Goal: Task Accomplishment & Management: Manage account settings

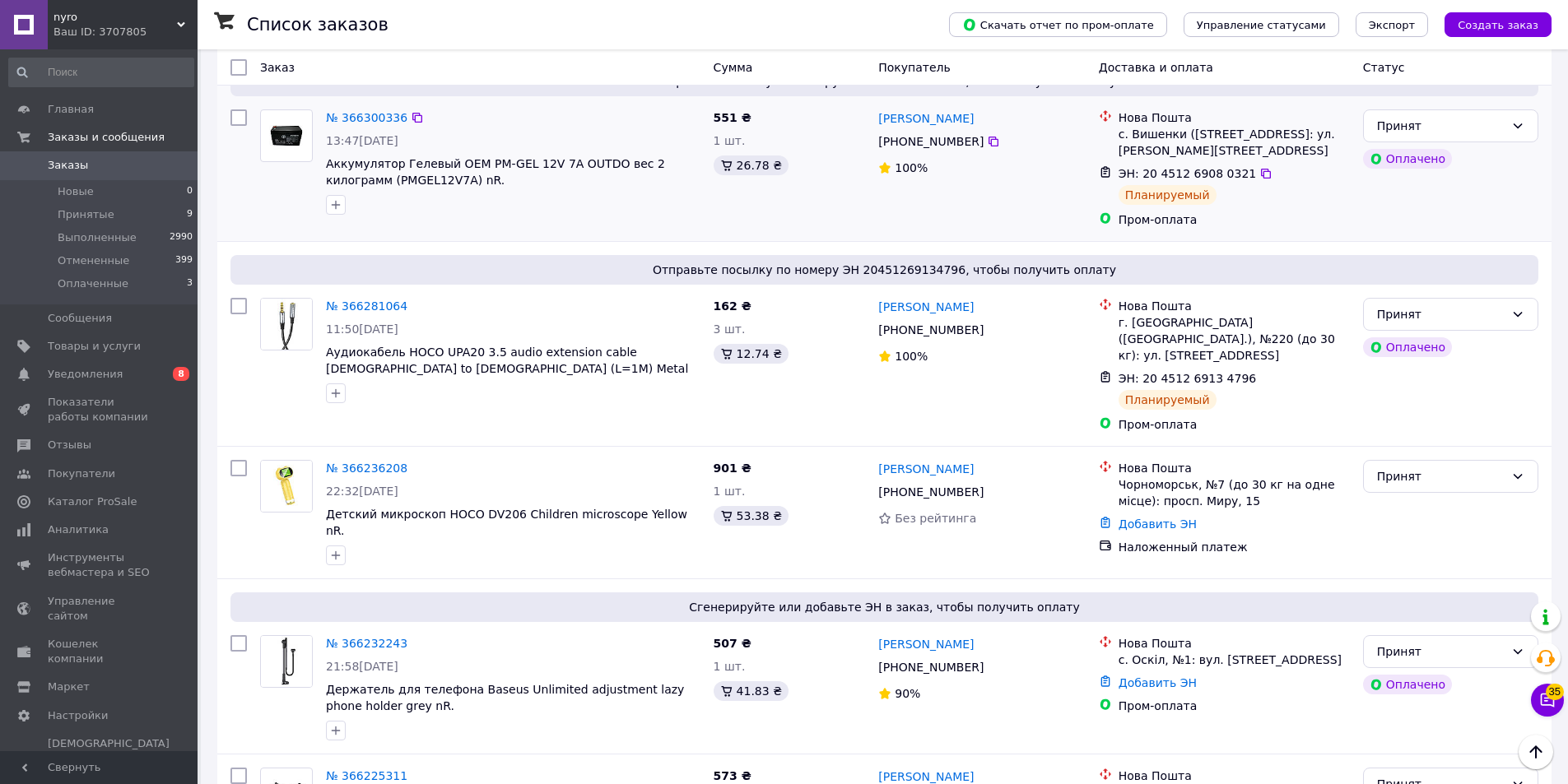
scroll to position [247, 0]
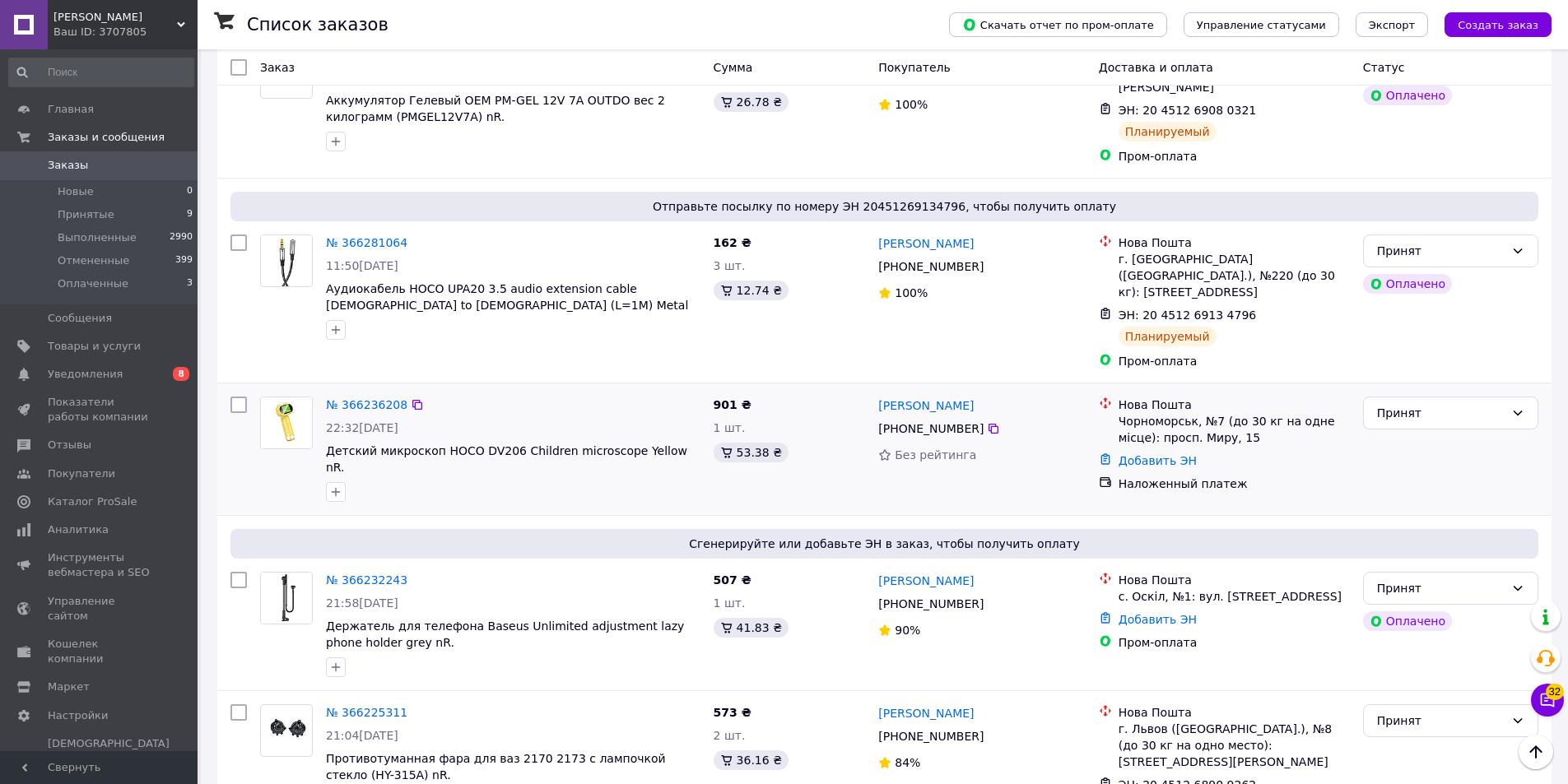
scroll to position [329, 0]
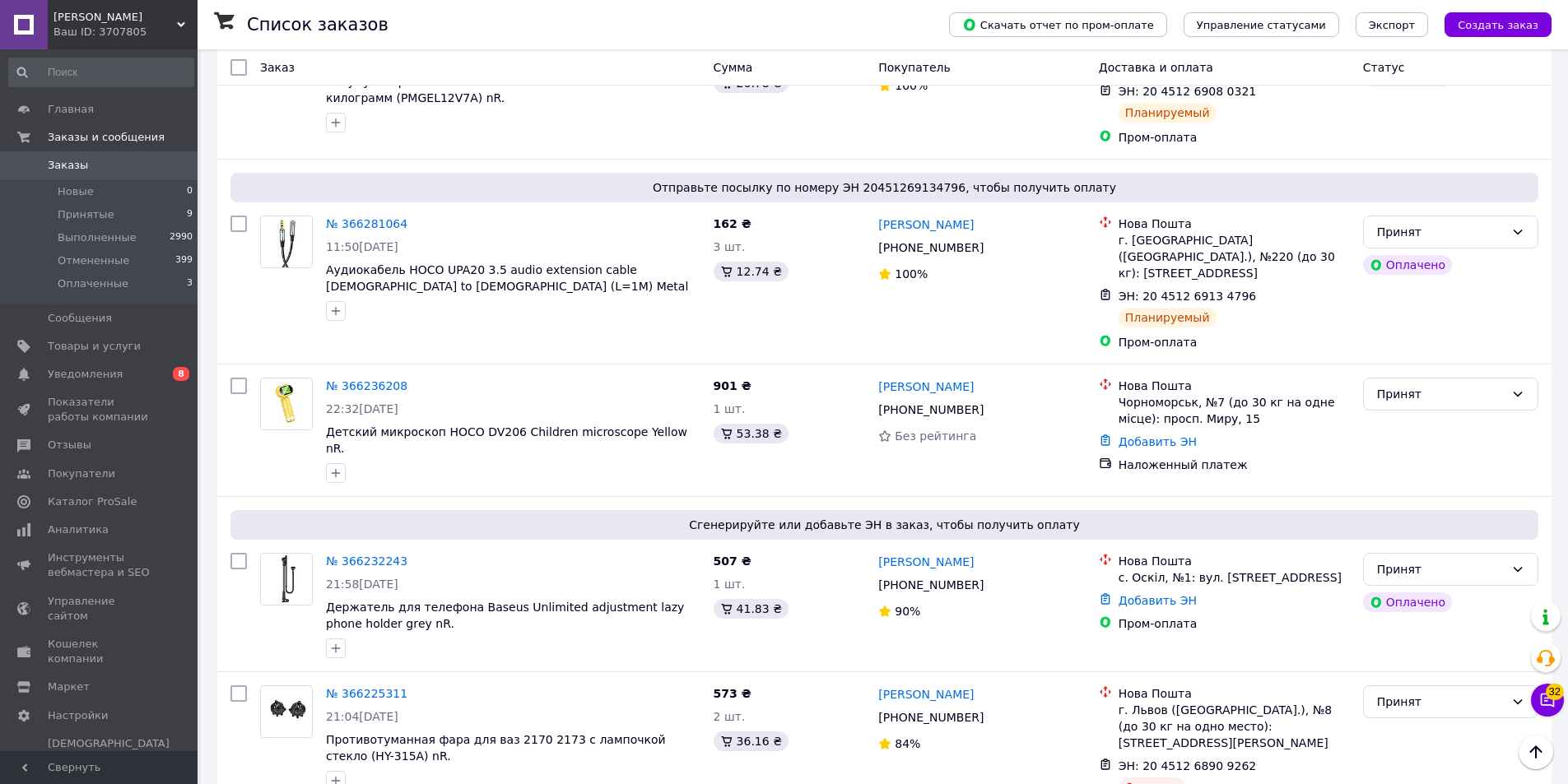
click at [946, 554] on link "[PERSON_NAME]" at bounding box center [926, 563] width 95 height 17
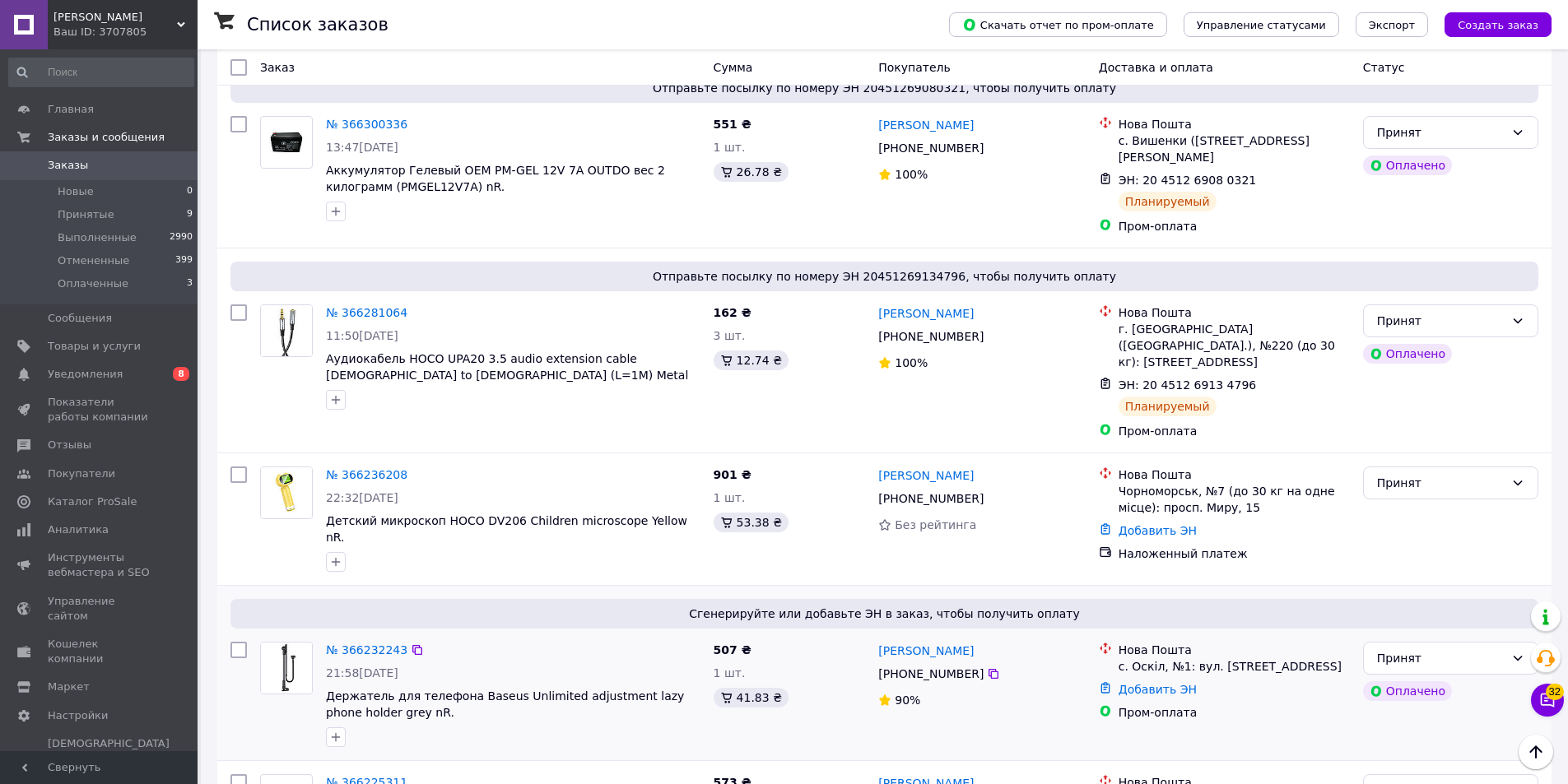
scroll to position [329, 0]
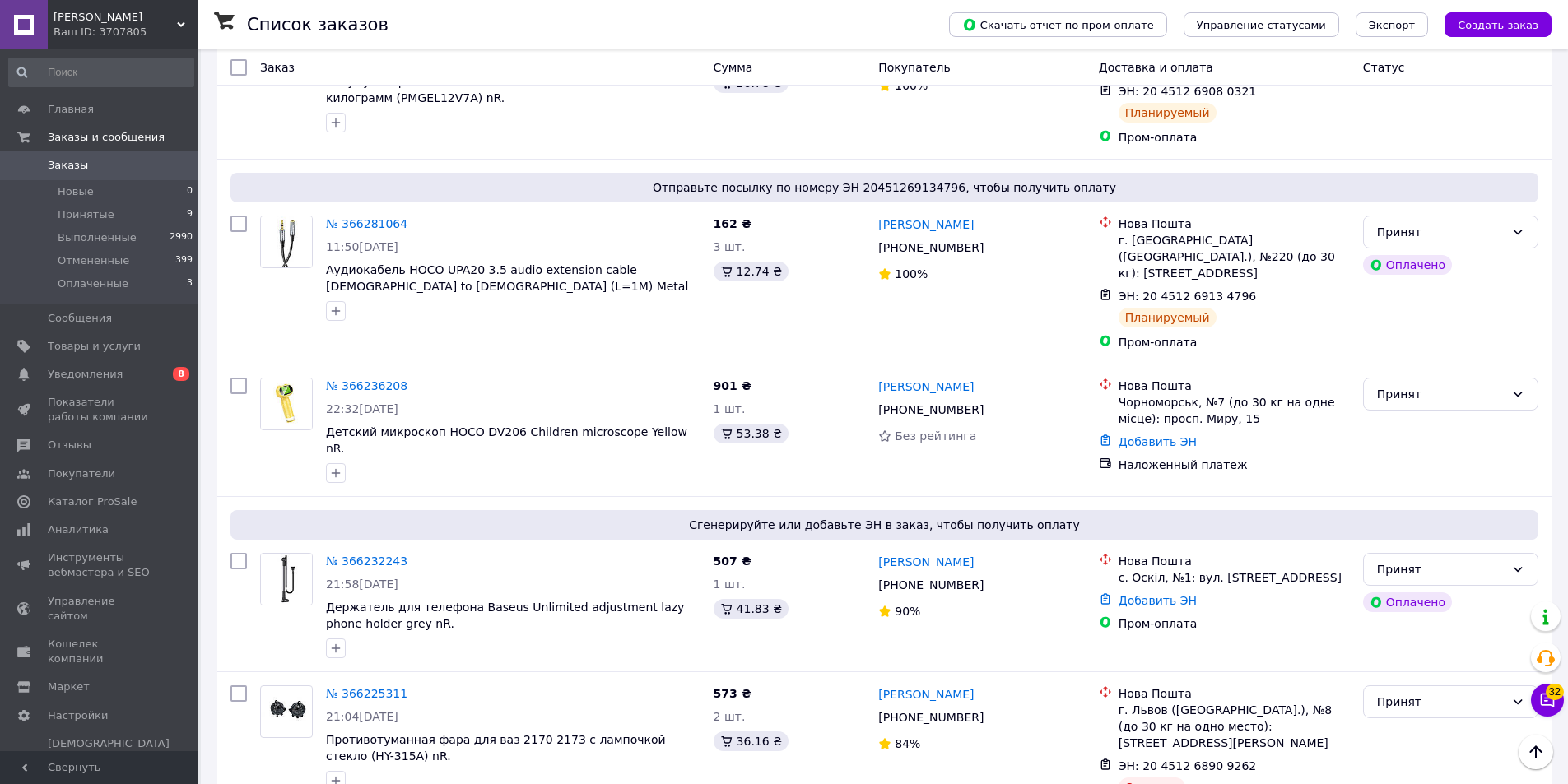
click at [359, 555] on link "№ 366232243" at bounding box center [366, 562] width 81 height 13
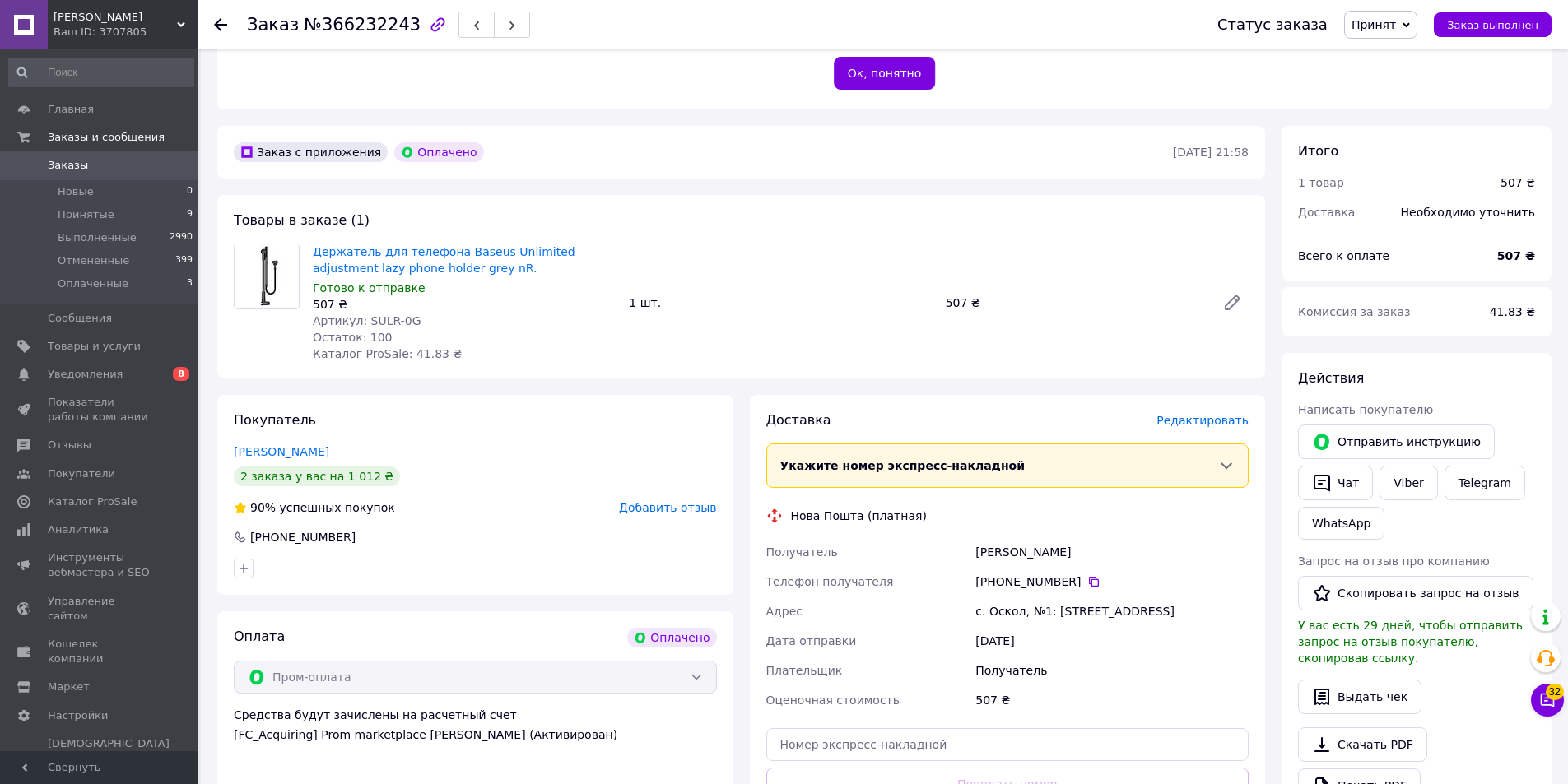
scroll to position [411, 0]
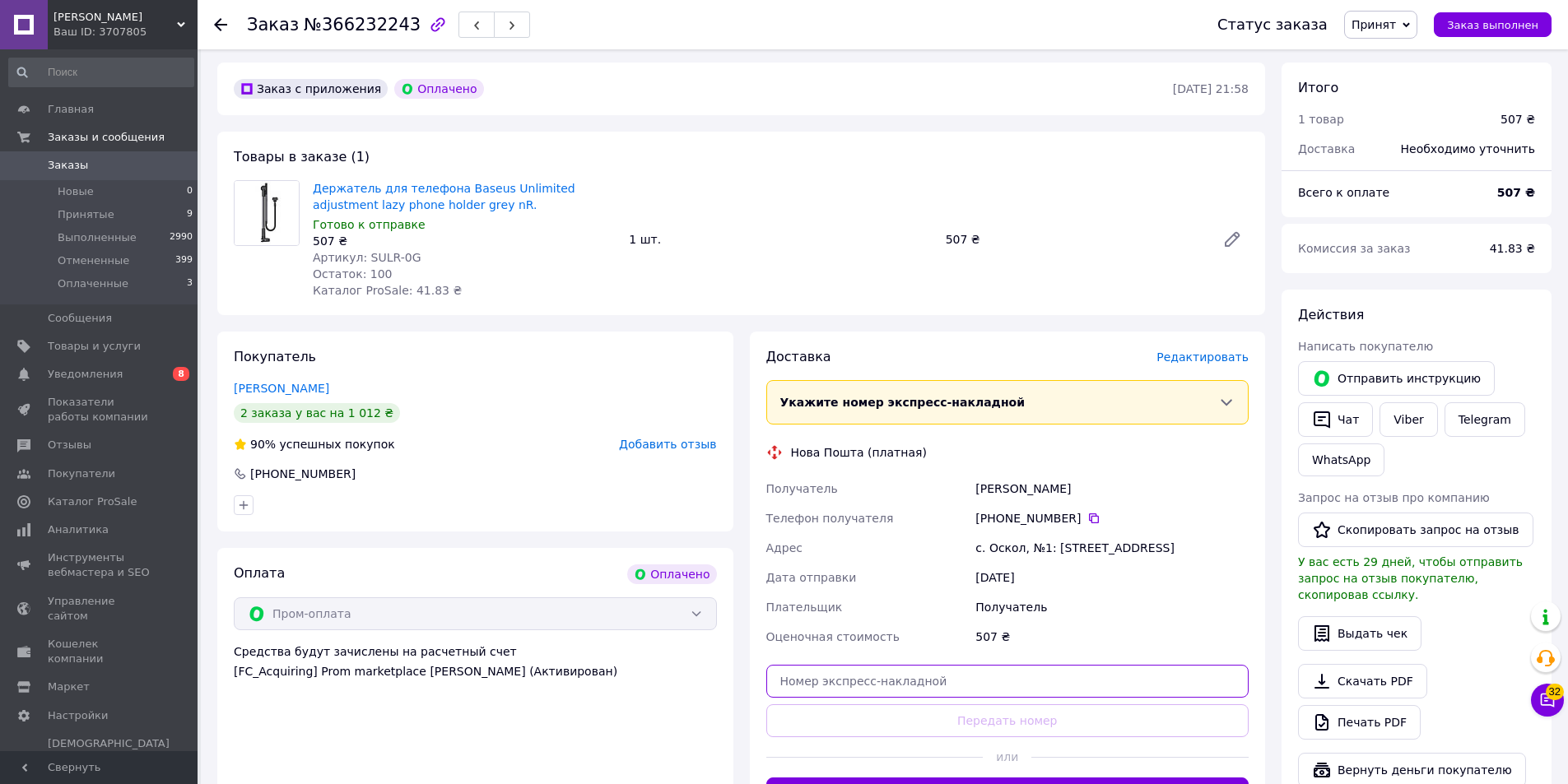
paste input "20451269174362"
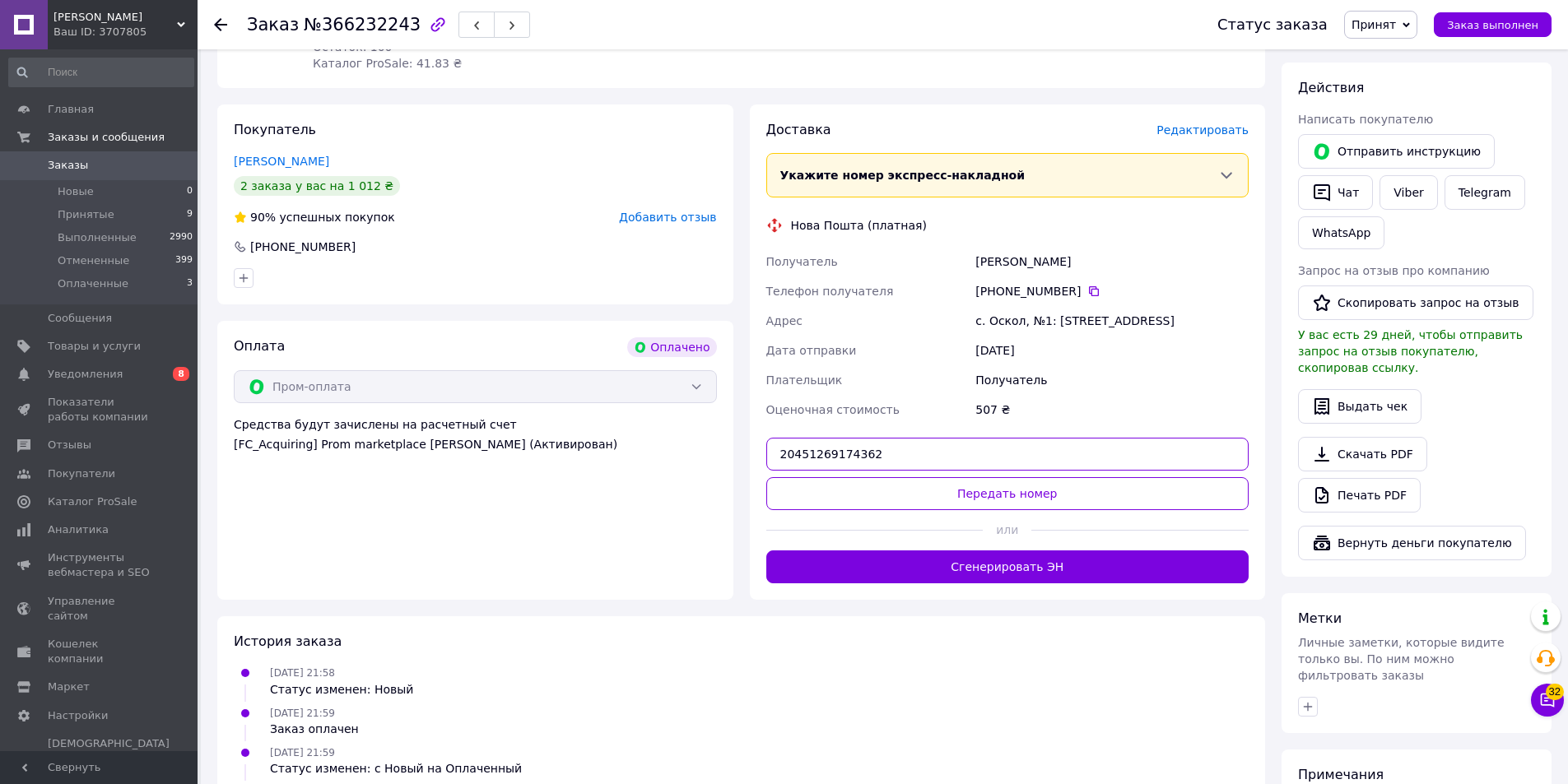
scroll to position [659, 0]
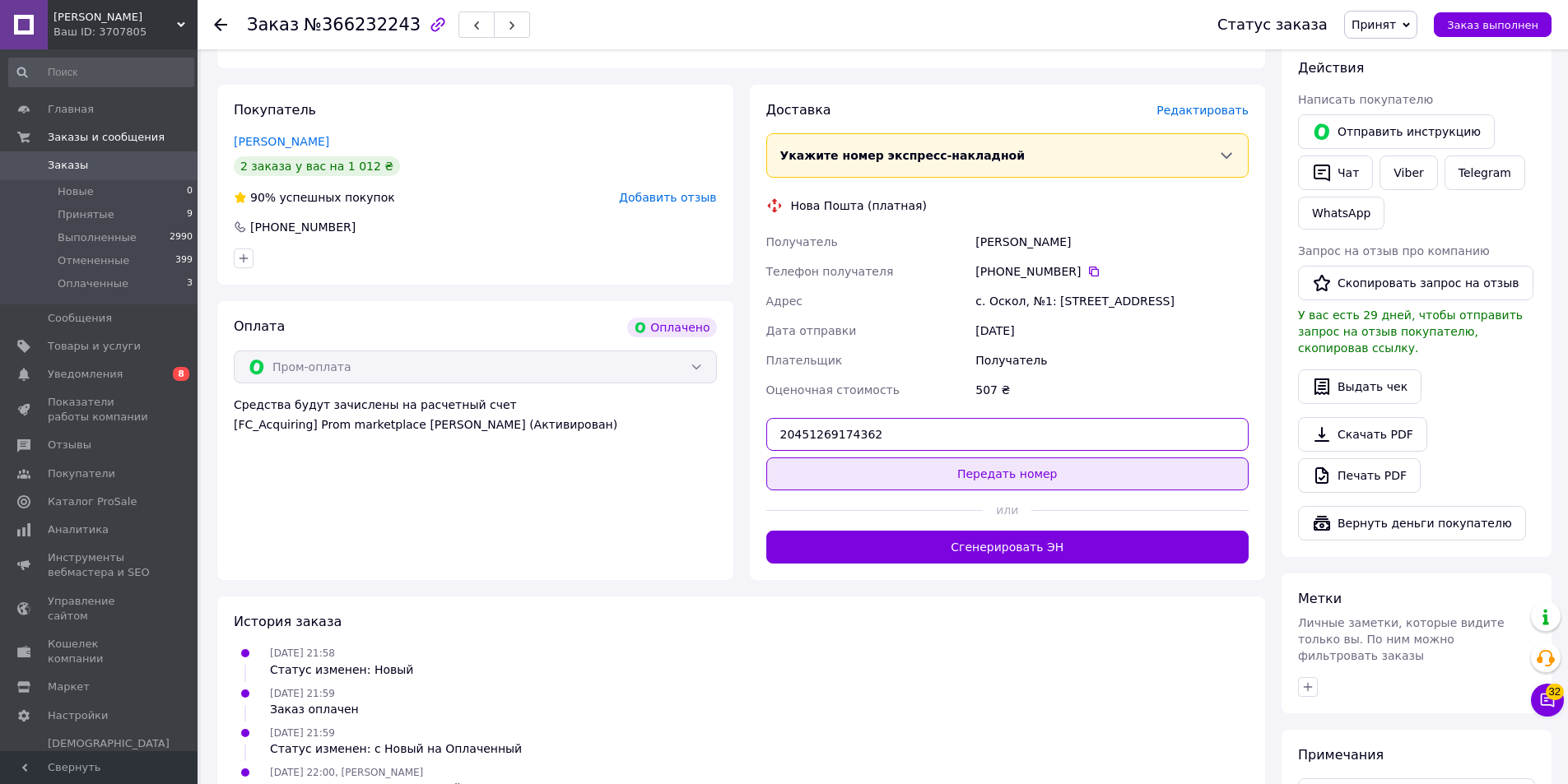
type input "20451269174362"
click at [1003, 459] on button "Передать номер" at bounding box center [1008, 473] width 483 height 33
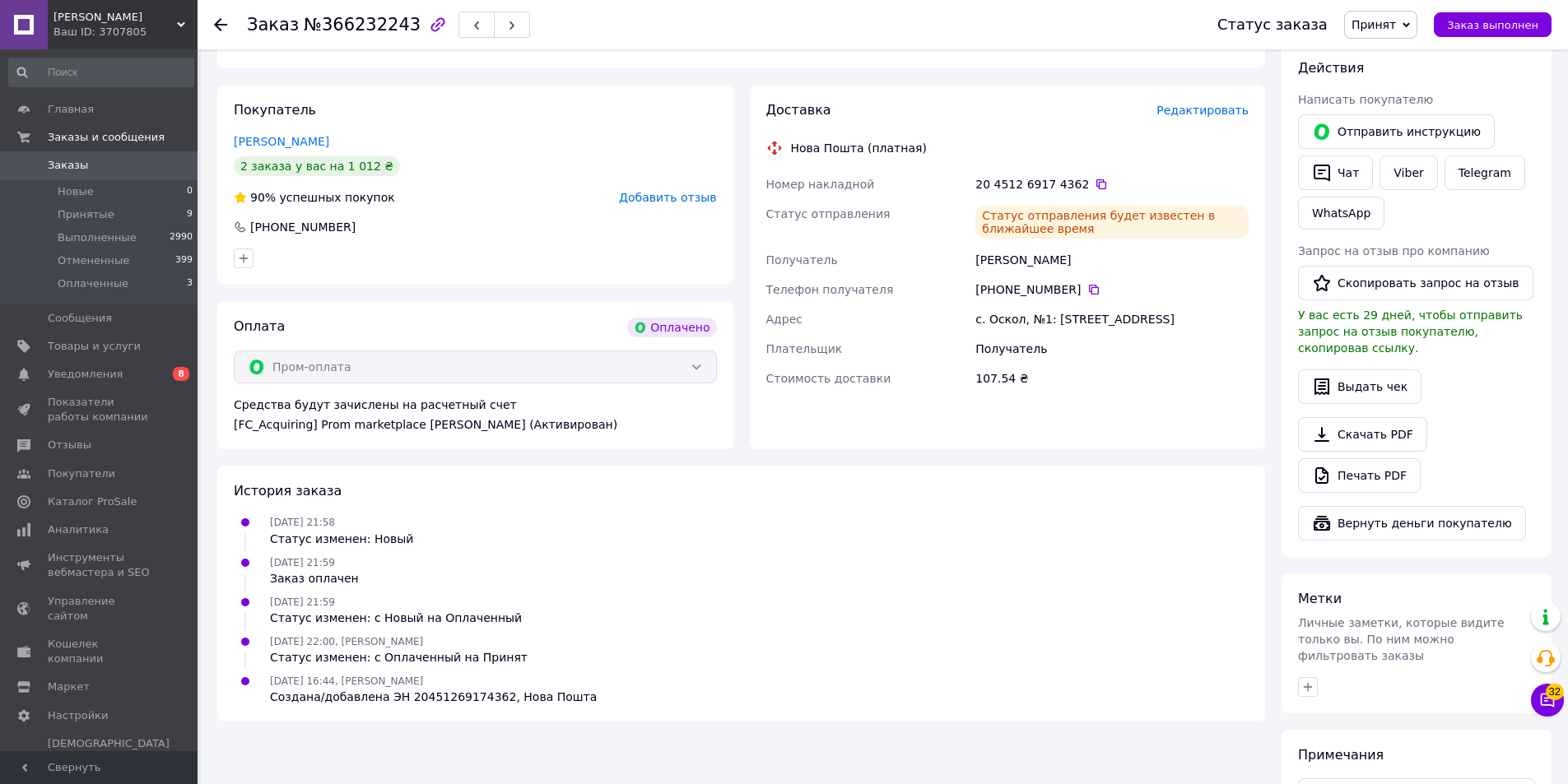
click at [218, 23] on icon at bounding box center [221, 25] width 13 height 13
